Goal: Transaction & Acquisition: Purchase product/service

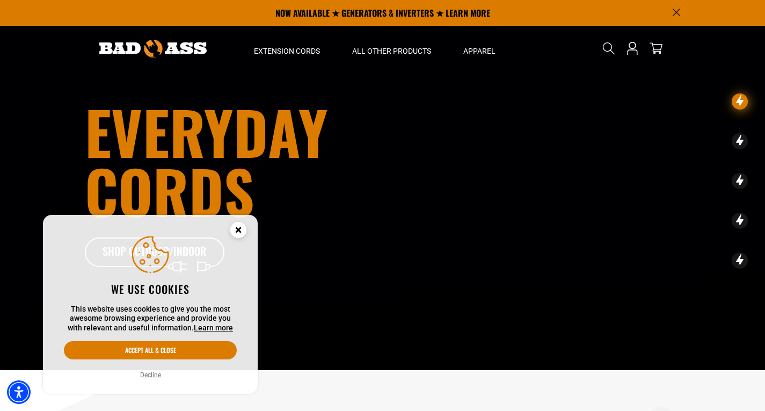
click at [239, 233] on circle "Cookie Consent" at bounding box center [238, 230] width 16 height 16
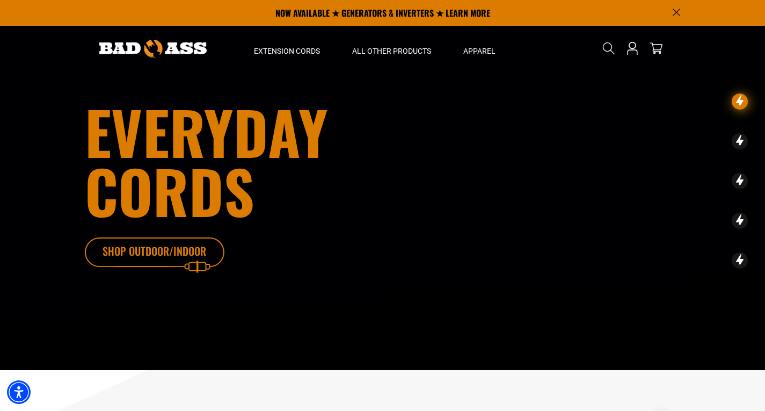
click at [169, 249] on icon at bounding box center [171, 254] width 140 height 35
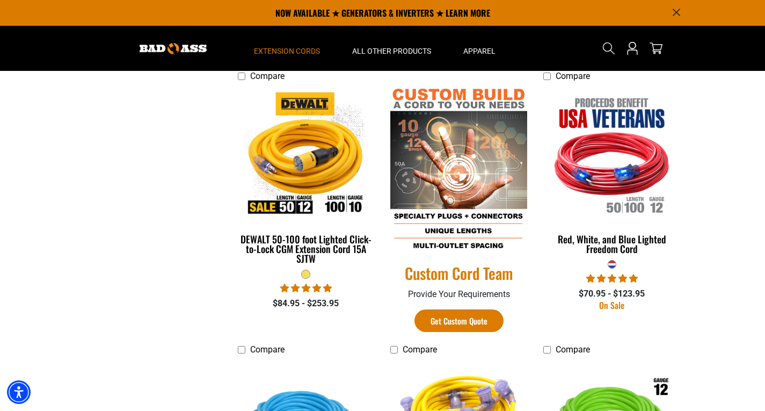
scroll to position [429, 0]
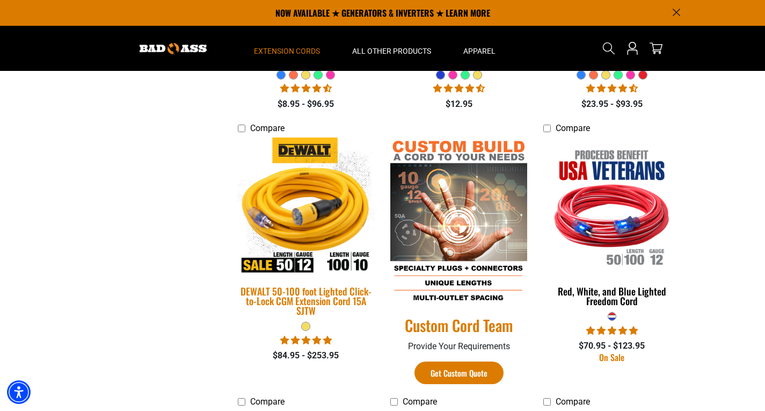
click at [332, 214] on img at bounding box center [306, 205] width 150 height 137
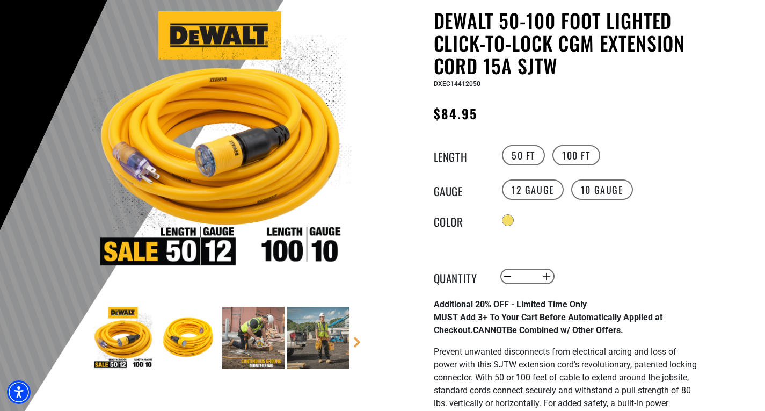
scroll to position [107, 0]
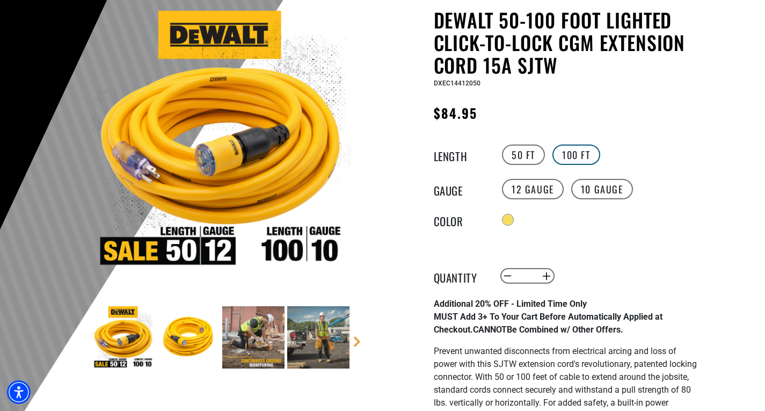
click at [580, 156] on label "100 FT" at bounding box center [576, 154] width 48 height 20
click at [565, 158] on label "100 FT" at bounding box center [576, 154] width 48 height 20
click at [592, 188] on label "10 Gauge" at bounding box center [602, 189] width 62 height 20
click at [611, 120] on div "Regular price $253.95 Regular price Sale price 253.95 Unit price / per Sale Sol…" at bounding box center [565, 115] width 263 height 27
click at [517, 193] on label "12 Gauge" at bounding box center [533, 189] width 62 height 20
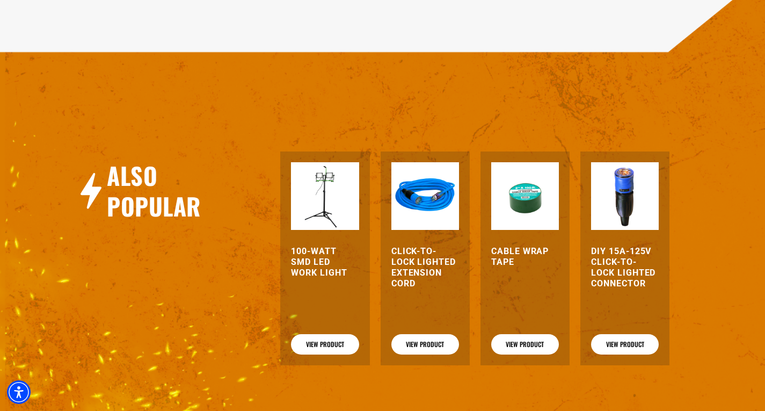
scroll to position [1664, 0]
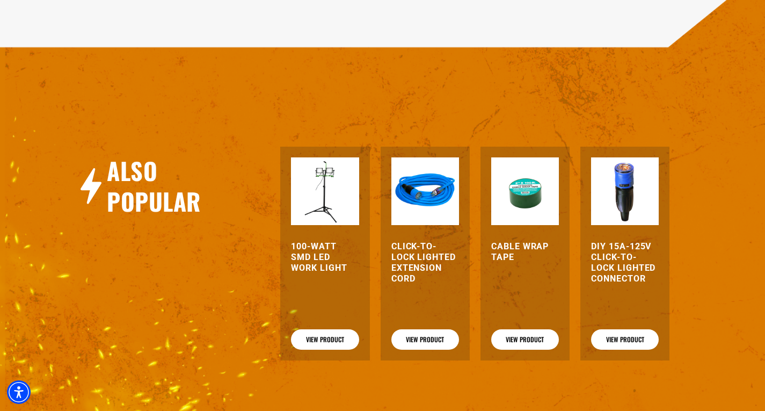
click at [624, 199] on img at bounding box center [625, 191] width 68 height 68
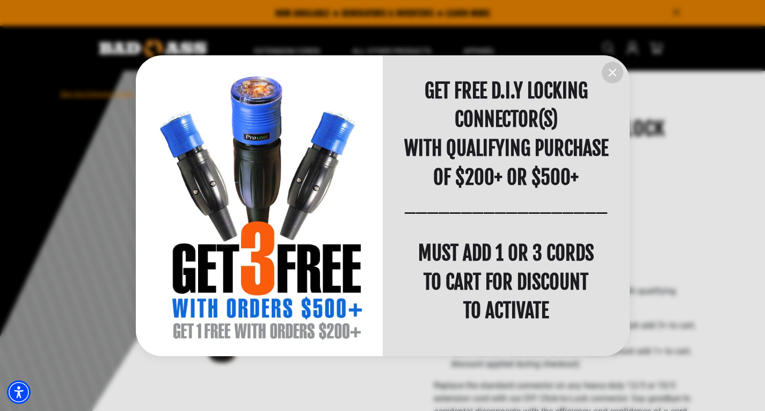
drag, startPoint x: 613, startPoint y: 72, endPoint x: 606, endPoint y: 75, distance: 7.5
click at [611, 72] on icon "information" at bounding box center [612, 72] width 6 height 6
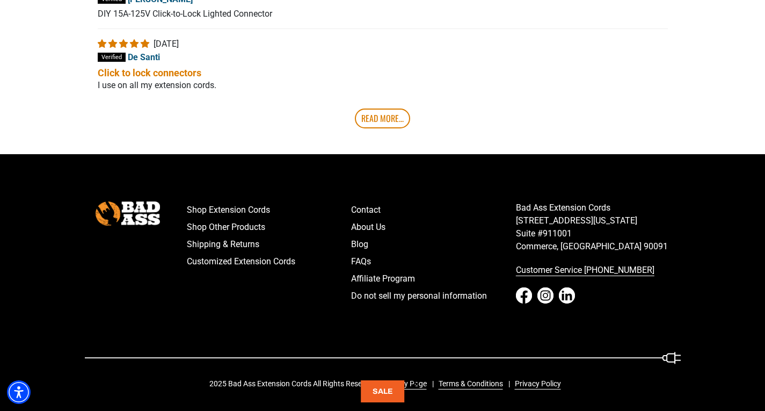
scroll to position [2316, 0]
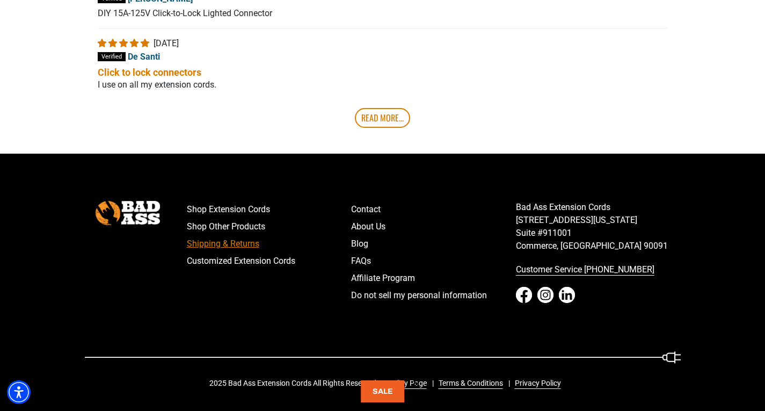
click at [240, 243] on link "Shipping & Returns" at bounding box center [269, 243] width 165 height 17
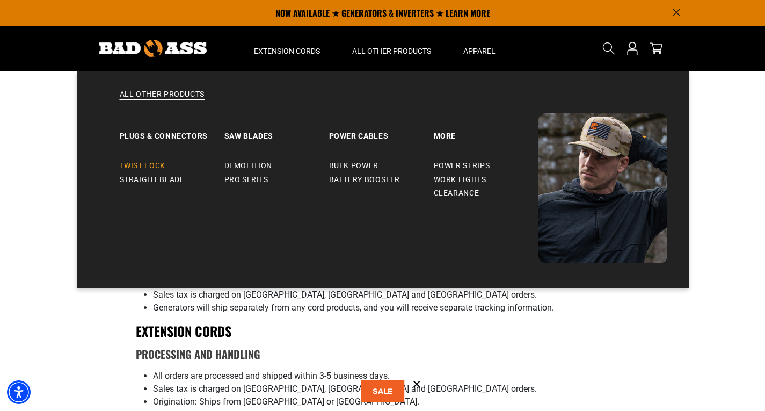
click at [148, 165] on span "Twist Lock" at bounding box center [143, 166] width 46 height 10
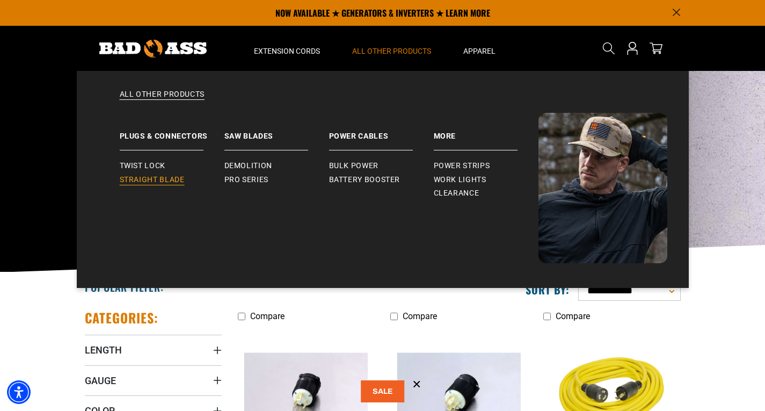
click at [176, 178] on span "Straight Blade" at bounding box center [152, 180] width 65 height 10
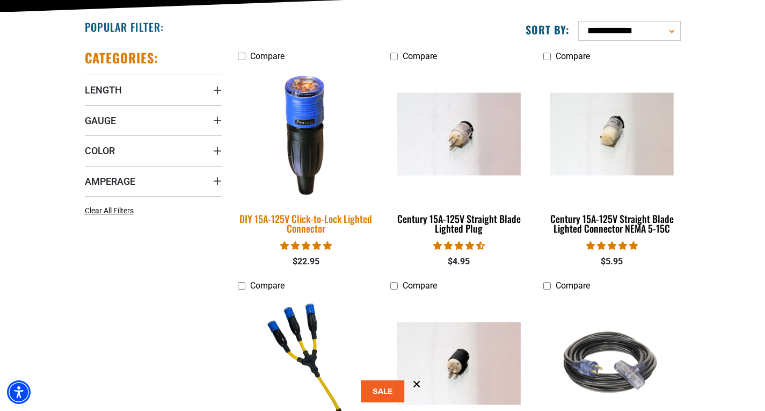
scroll to position [268, 0]
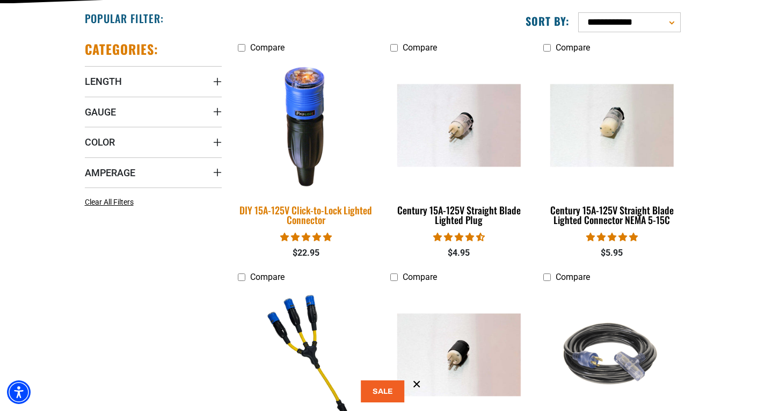
click at [307, 133] on img at bounding box center [306, 124] width 150 height 137
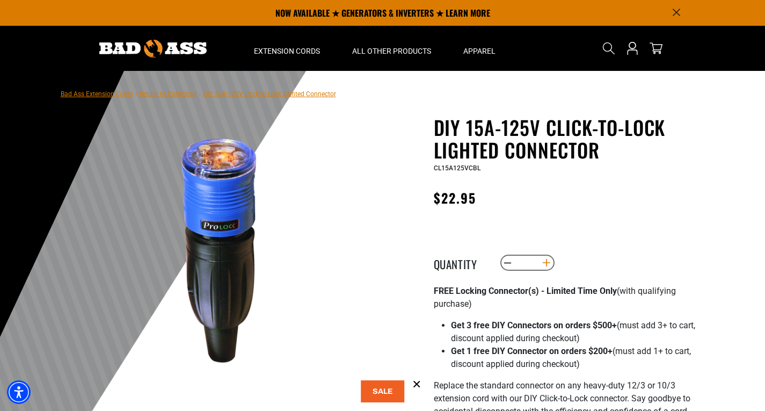
click at [549, 266] on button "Increase quantity for DIY 15A-125V Click-to-Lock Lighted Connector" at bounding box center [546, 262] width 17 height 18
type input "*"
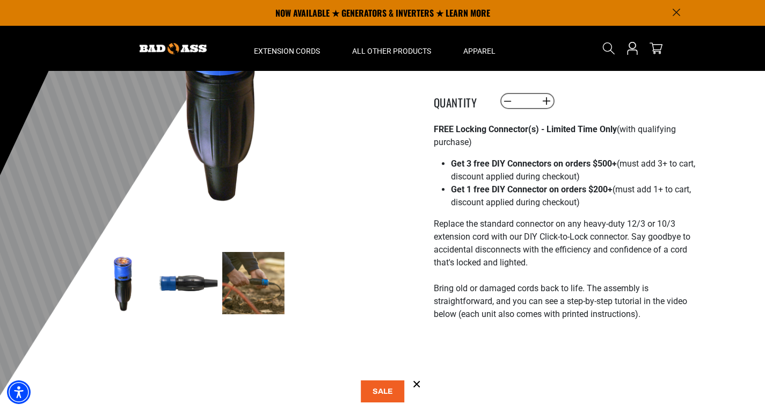
scroll to position [161, 0]
click at [383, 388] on button at bounding box center [383, 391] width 44 height 22
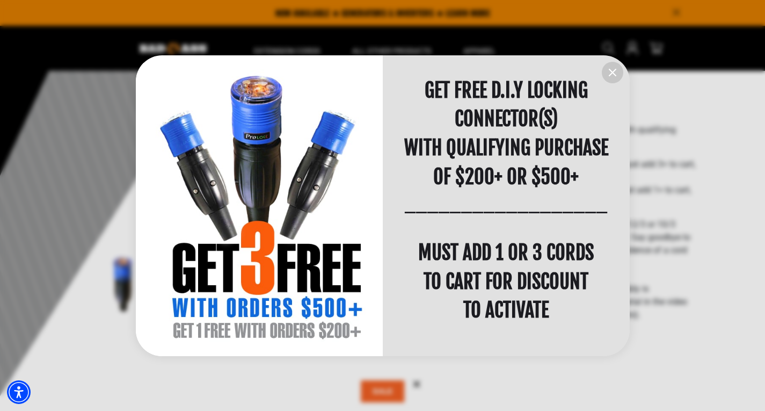
scroll to position [0, 0]
click at [607, 72] on icon "information" at bounding box center [612, 72] width 13 height 13
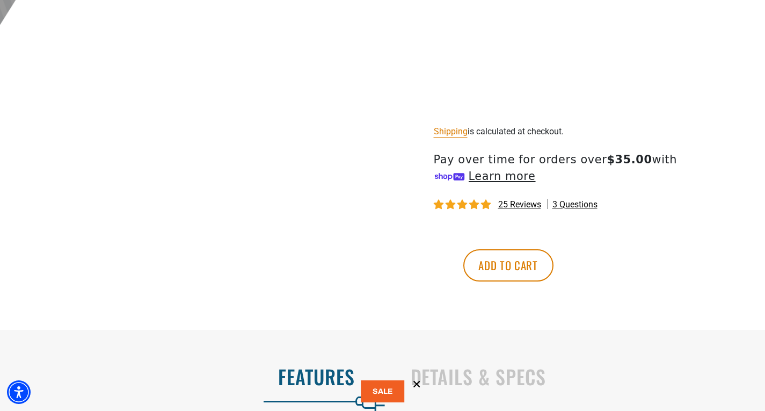
scroll to position [537, 0]
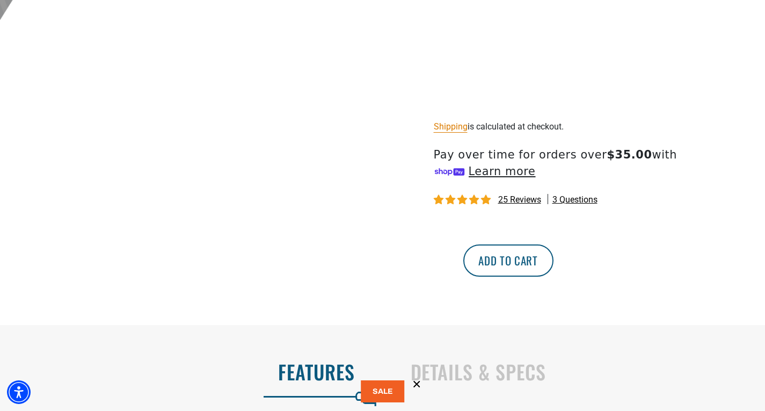
click at [553, 264] on button "Add to cart" at bounding box center [508, 260] width 90 height 32
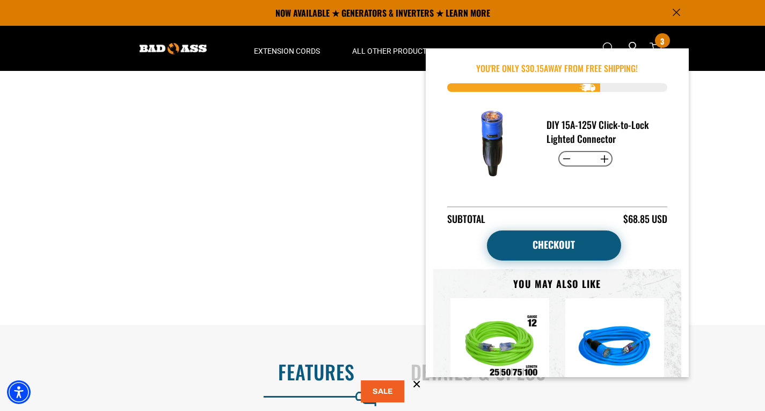
click at [557, 242] on link "Checkout" at bounding box center [554, 245] width 134 height 30
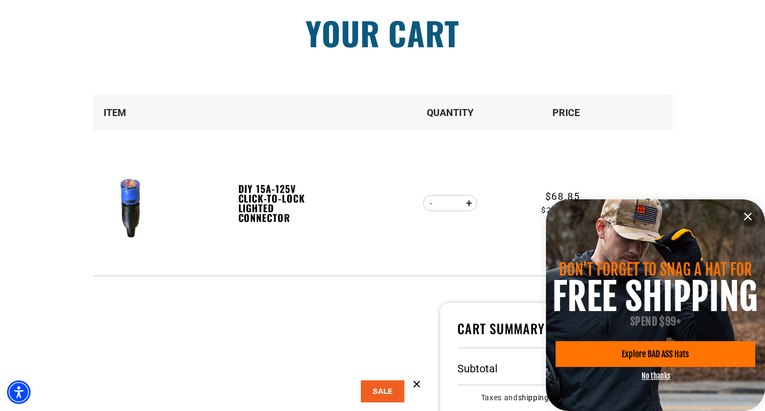
scroll to position [107, 0]
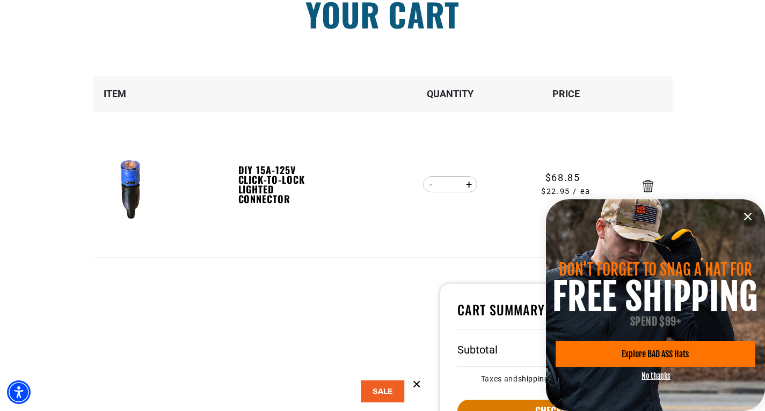
click at [750, 216] on icon "information" at bounding box center [747, 216] width 13 height 13
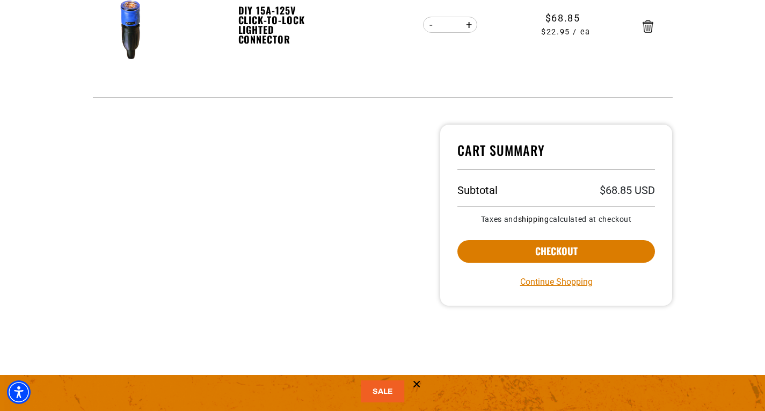
scroll to position [268, 0]
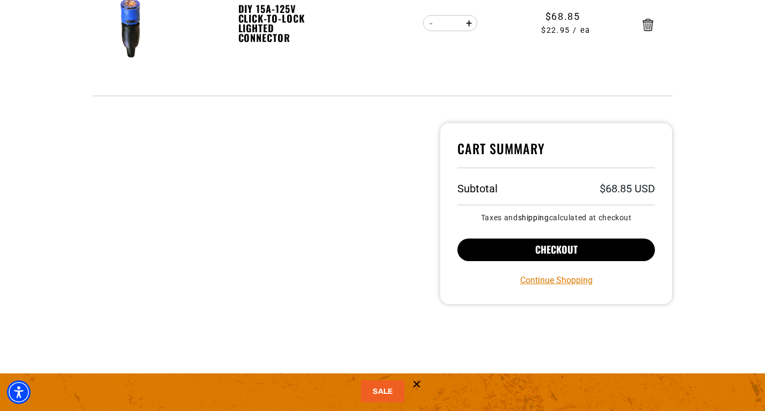
click at [548, 249] on button "Checkout" at bounding box center [556, 249] width 198 height 23
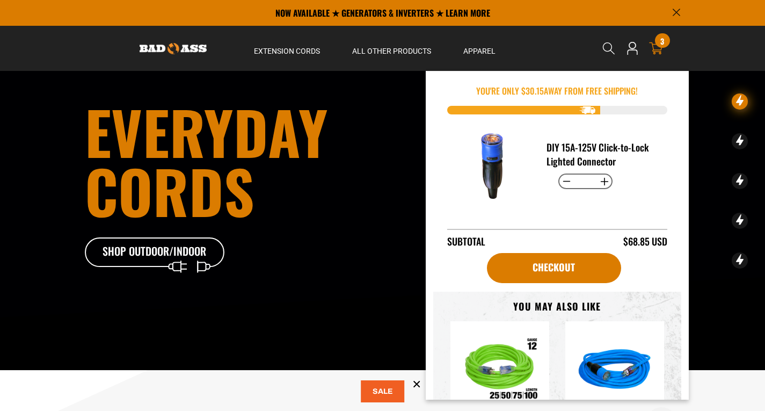
click at [660, 38] on div "3 3 items" at bounding box center [662, 40] width 14 height 14
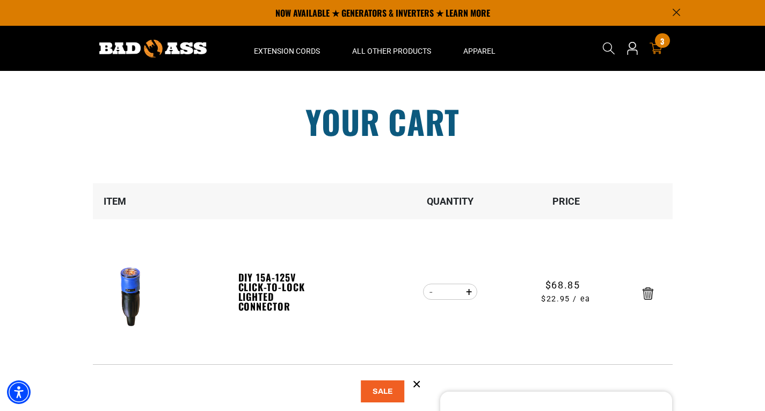
click at [647, 292] on icon "Remove DIY 15A-125V Click-to-Lock Lighted Connector" at bounding box center [648, 293] width 11 height 12
